Goal: Task Accomplishment & Management: Manage account settings

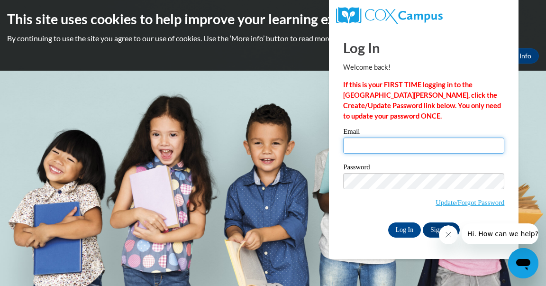
type input "[EMAIL_ADDRESS][DOMAIN_NAME]"
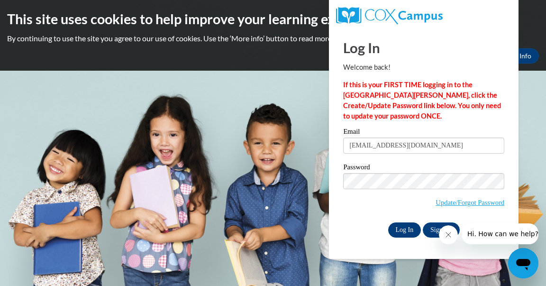
click at [399, 231] on input "Log In" at bounding box center [404, 229] width 33 height 15
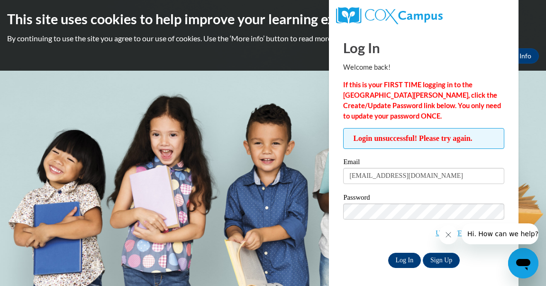
click at [397, 258] on input "Log In" at bounding box center [404, 260] width 33 height 15
click at [408, 255] on input "Log In" at bounding box center [404, 260] width 33 height 15
click at [402, 254] on input "Log In" at bounding box center [404, 260] width 33 height 15
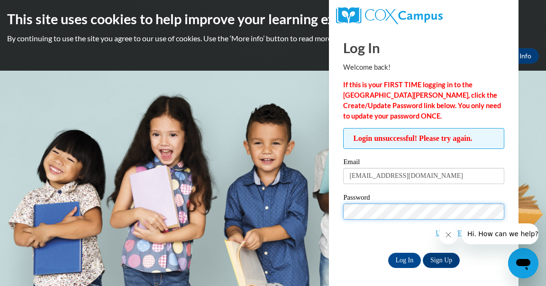
click at [404, 258] on input "Log In" at bounding box center [404, 260] width 33 height 15
click at [475, 256] on div "Log In Sign Up" at bounding box center [423, 260] width 161 height 15
click at [448, 235] on icon "Close message from company" at bounding box center [448, 234] width 5 height 5
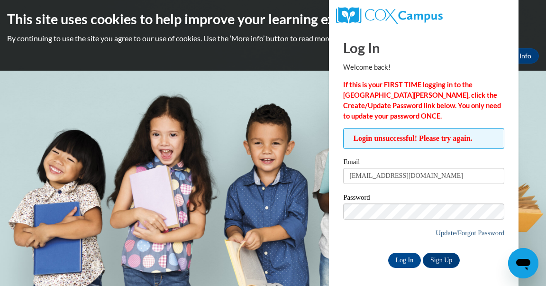
click at [475, 231] on link "Update/Forgot Password" at bounding box center [470, 233] width 69 height 8
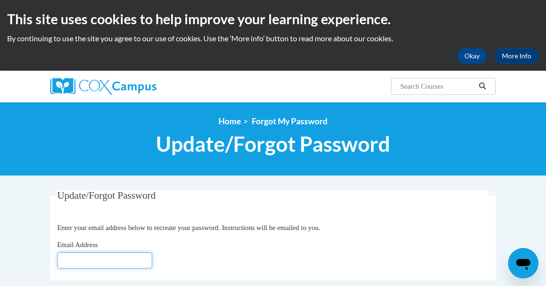
type input "[EMAIL_ADDRESS][DOMAIN_NAME]"
click at [183, 256] on div "Email Address pgran_3@yahoo.com" at bounding box center [273, 253] width 432 height 29
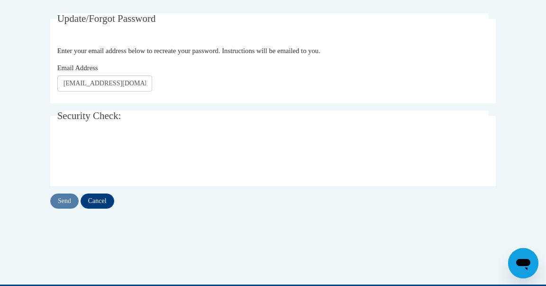
scroll to position [180, 0]
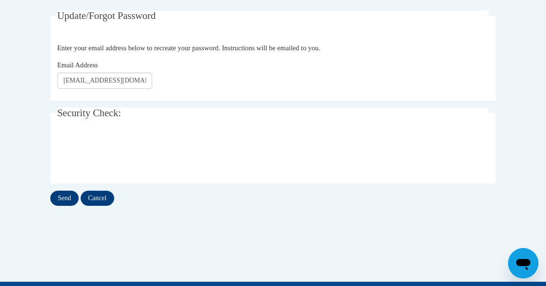
click at [61, 196] on input "Send" at bounding box center [64, 198] width 28 height 15
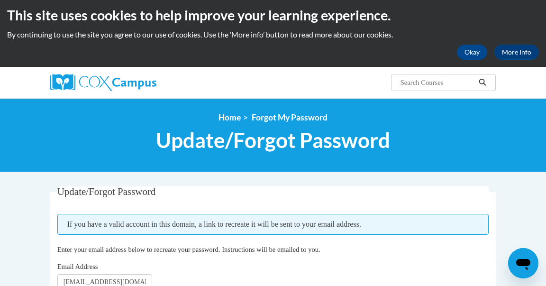
click at [179, 193] on legend "Update/Forgot Password" at bounding box center [273, 191] width 432 height 11
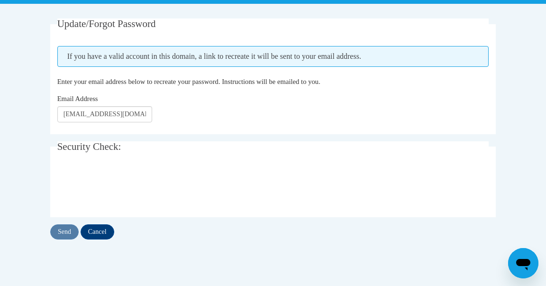
scroll to position [171, 0]
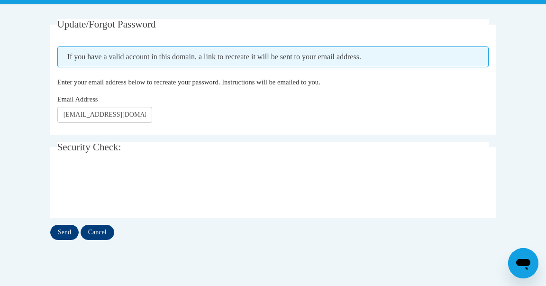
click at [63, 228] on input "Send" at bounding box center [64, 232] width 28 height 15
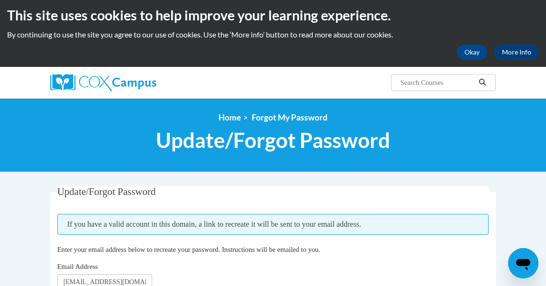
click at [185, 189] on legend "Update/Forgot Password" at bounding box center [273, 191] width 432 height 11
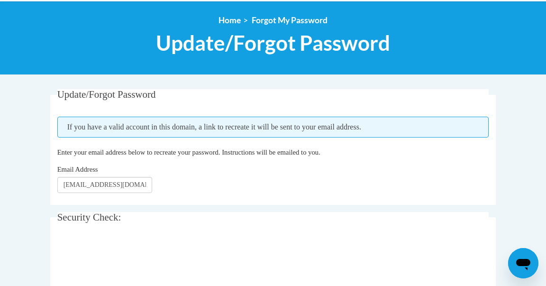
scroll to position [101, 0]
